Goal: Transaction & Acquisition: Purchase product/service

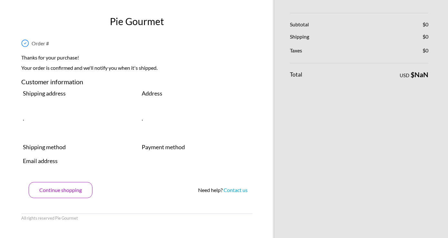
drag, startPoint x: 65, startPoint y: 189, endPoint x: 76, endPoint y: 185, distance: 11.5
click at [66, 188] on button "Continue shopping" at bounding box center [61, 190] width 64 height 16
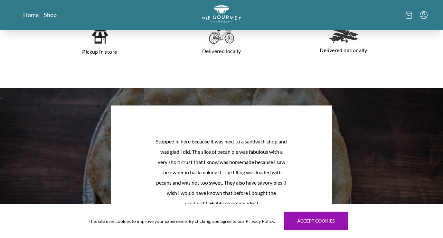
scroll to position [487, 0]
click at [102, 41] on img at bounding box center [100, 35] width 16 height 17
click at [102, 40] on img at bounding box center [100, 35] width 16 height 17
click at [52, 16] on link "Shop" at bounding box center [50, 15] width 13 height 8
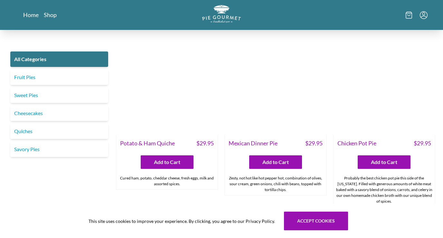
scroll to position [867, 0]
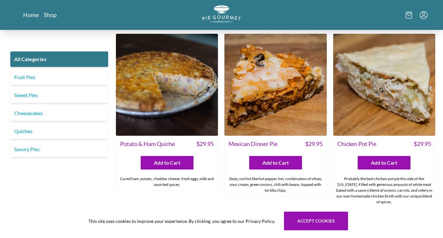
click at [267, 84] on img at bounding box center [276, 85] width 102 height 102
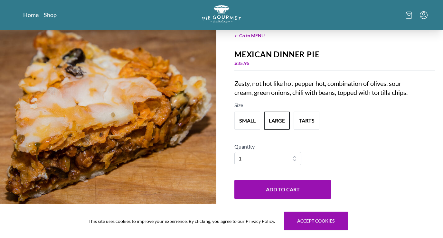
scroll to position [28, 0]
